Goal: Find specific page/section: Find specific page/section

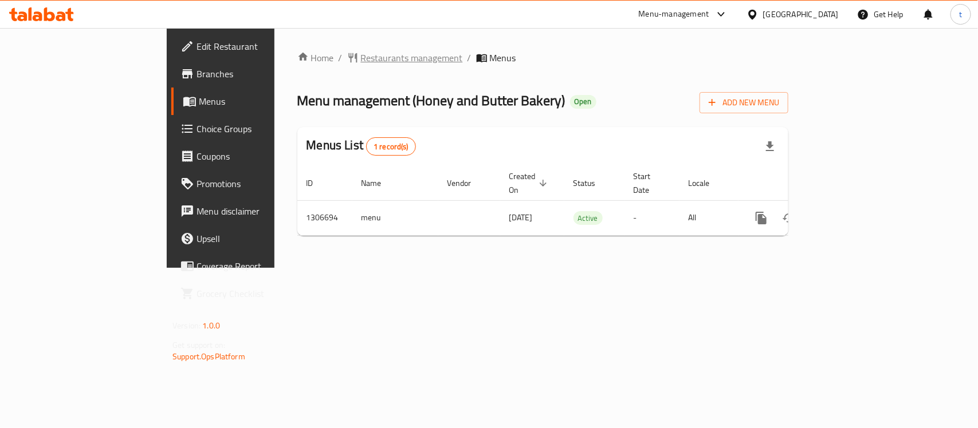
click at [361, 51] on span "Restaurants management" at bounding box center [412, 58] width 102 height 14
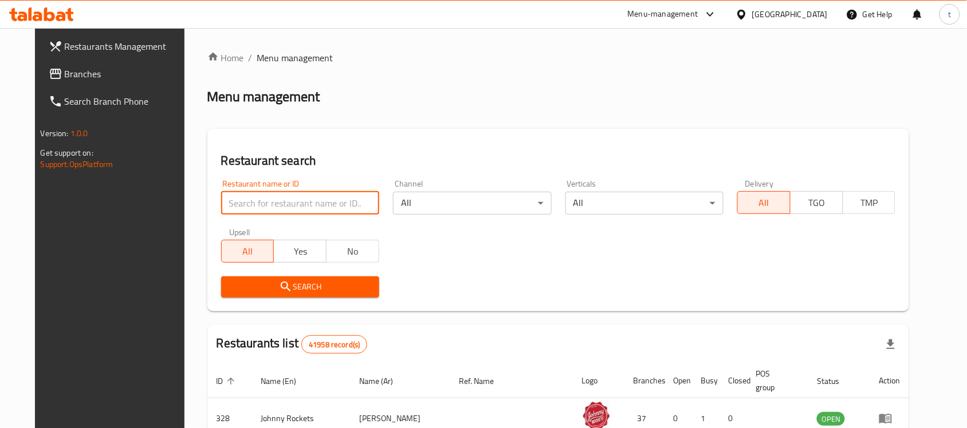
click at [242, 202] on input "search" at bounding box center [300, 203] width 158 height 23
paste input "703920"
type input "703920"
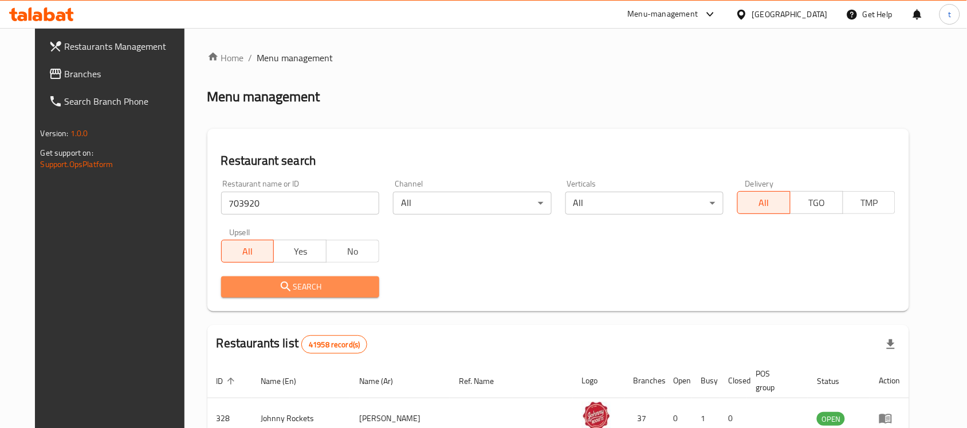
click at [247, 285] on span "Search" at bounding box center [300, 287] width 140 height 14
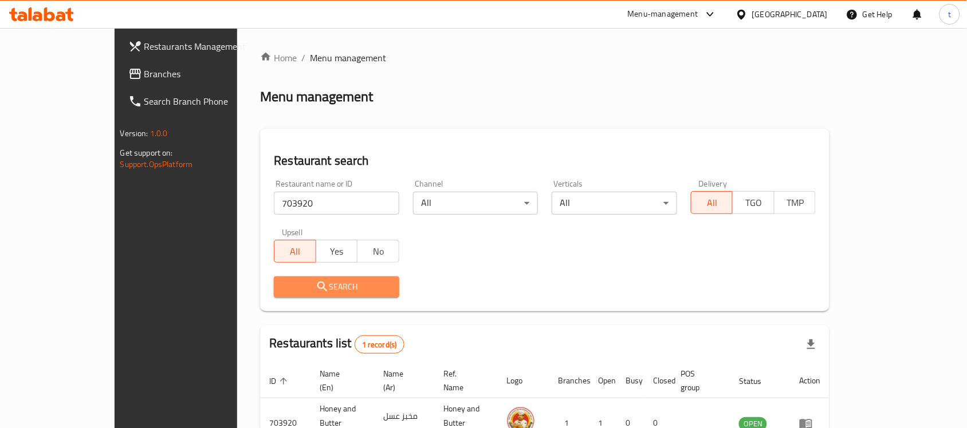
click at [348, 279] on button "Search" at bounding box center [336, 287] width 125 height 21
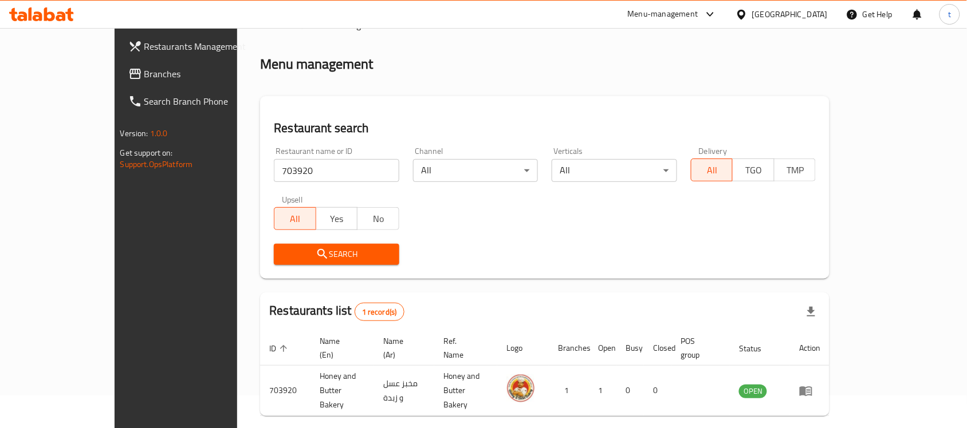
scroll to position [60, 0]
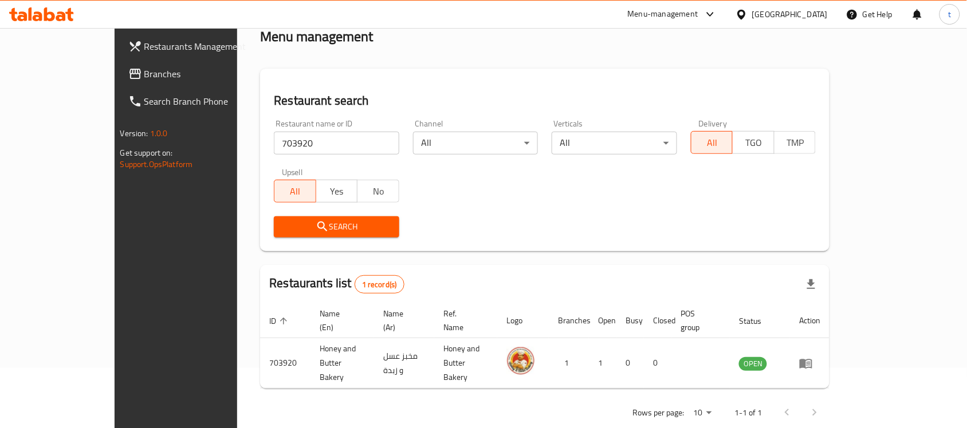
click at [780, 12] on div "United Arab Emirates" at bounding box center [790, 14] width 76 height 13
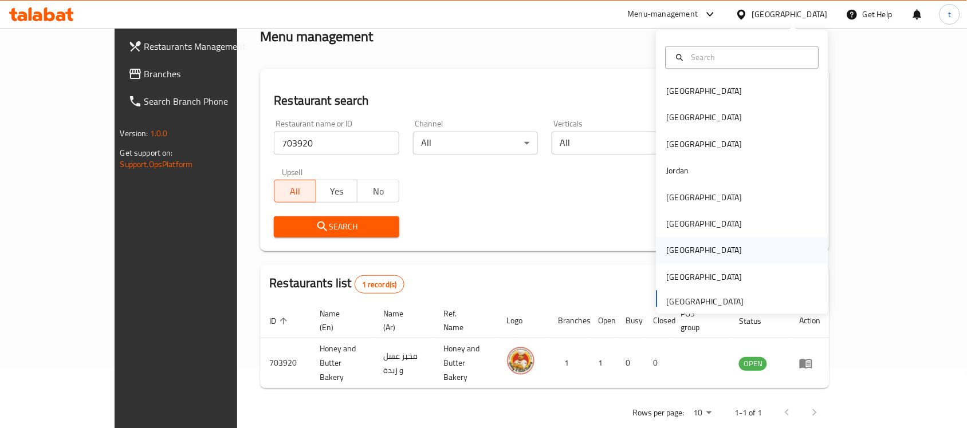
click at [680, 246] on div "[GEOGRAPHIC_DATA]" at bounding box center [704, 251] width 94 height 26
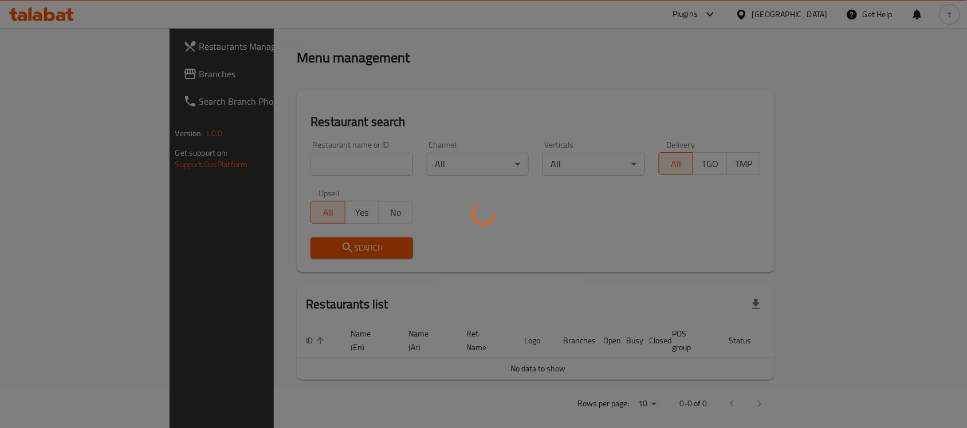
scroll to position [60, 0]
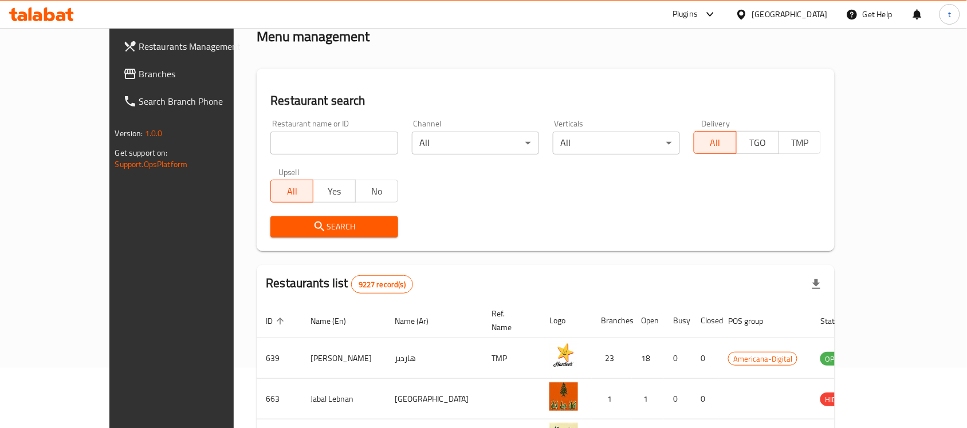
click at [114, 81] on link "Branches" at bounding box center [192, 73] width 157 height 27
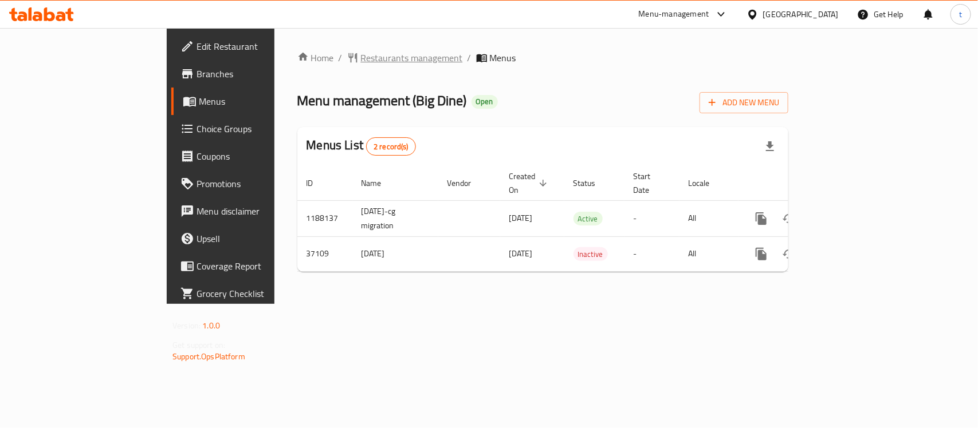
click at [361, 51] on span "Restaurants management" at bounding box center [412, 58] width 102 height 14
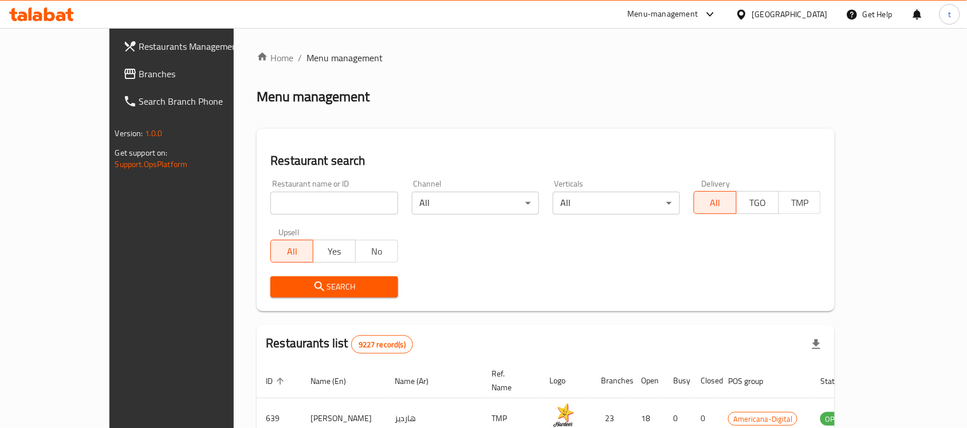
click at [270, 213] on input "search" at bounding box center [333, 203] width 127 height 23
paste input "19262"
type input "19262"
click at [279, 288] on span "Search" at bounding box center [333, 287] width 109 height 14
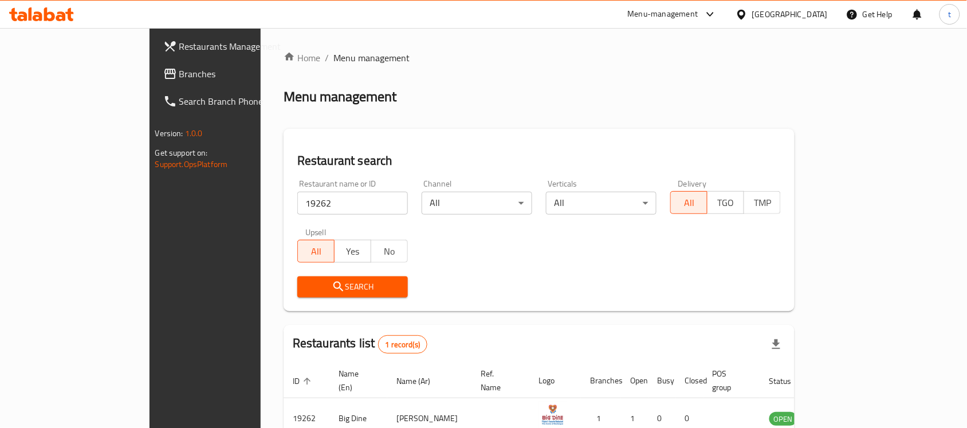
click at [306, 288] on span "Search" at bounding box center [352, 287] width 92 height 14
click at [179, 75] on span "Branches" at bounding box center [240, 74] width 123 height 14
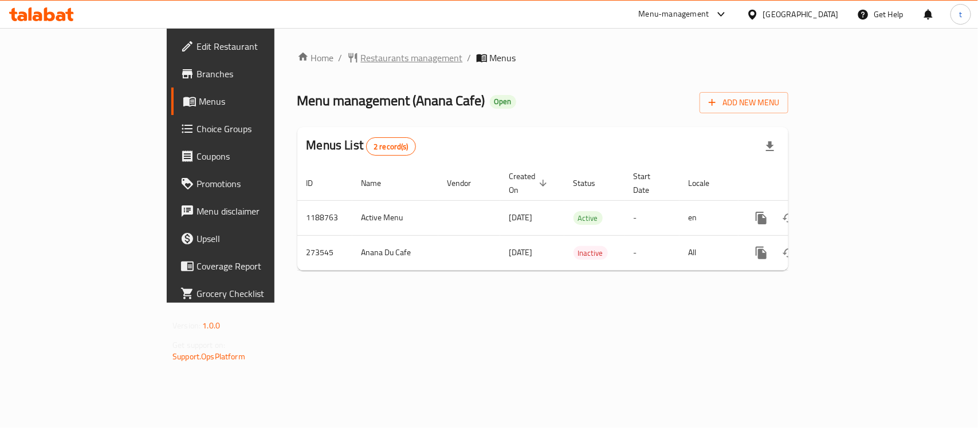
drag, startPoint x: 325, startPoint y: 37, endPoint x: 321, endPoint y: 49, distance: 12.1
click at [325, 38] on div "Home / Restaurants management / Menus Menu management ( Anana Cafe ) Open Add N…" at bounding box center [542, 165] width 537 height 275
click at [361, 51] on span "Restaurants management" at bounding box center [412, 58] width 102 height 14
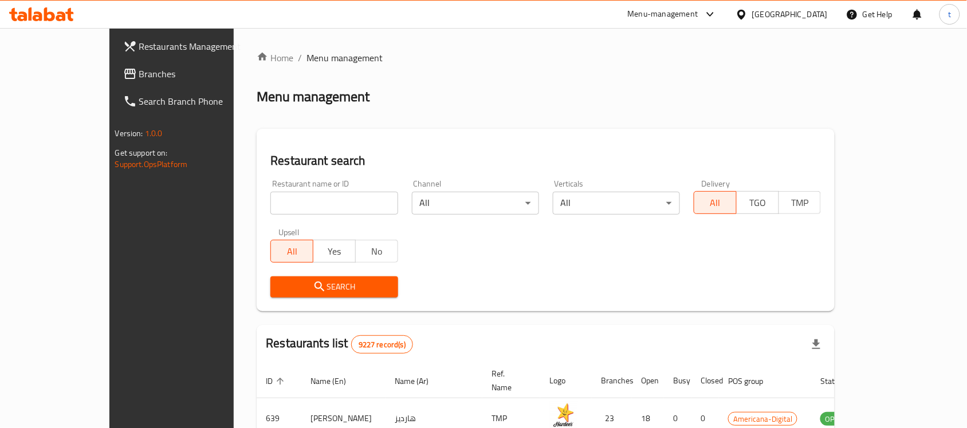
click at [270, 205] on input "search" at bounding box center [333, 203] width 127 height 23
paste input "627893"
type input "627893"
click button "Search" at bounding box center [333, 287] width 127 height 21
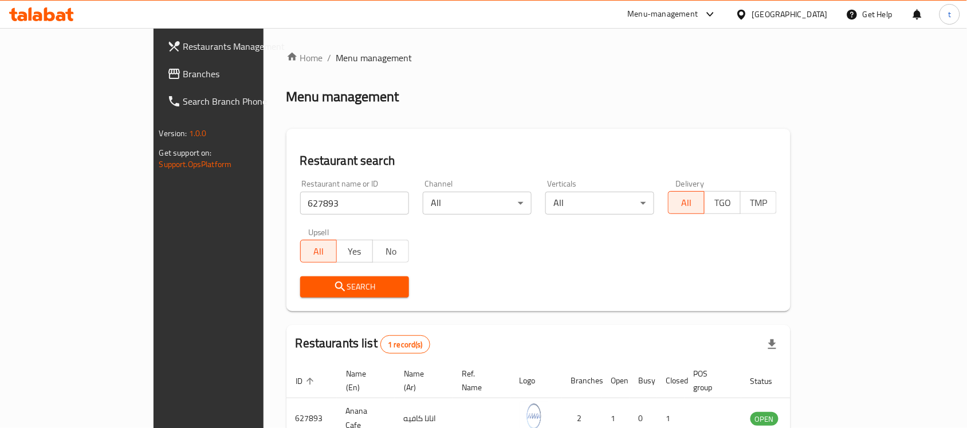
click at [287, 305] on div "Restaurant search Restaurant name or ID 627893 Restaurant name or ID Channel Al…" at bounding box center [538, 220] width 505 height 183
click at [293, 299] on div "Search" at bounding box center [354, 287] width 123 height 35
click at [309, 293] on span "Search" at bounding box center [354, 287] width 90 height 14
click at [309, 291] on span "Search" at bounding box center [354, 287] width 90 height 14
